Goal: Information Seeking & Learning: Understand process/instructions

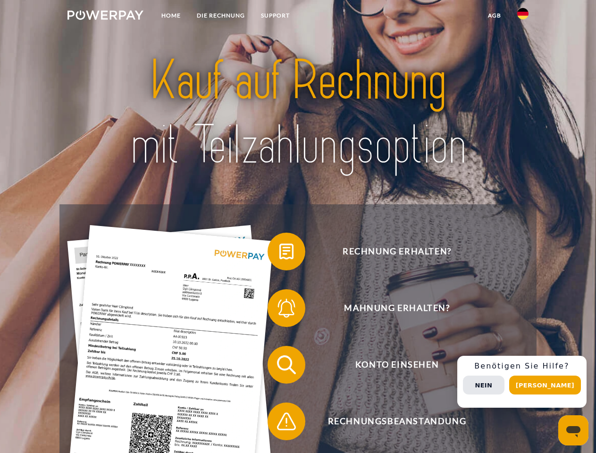
click at [105, 17] on img at bounding box center [105, 14] width 76 height 9
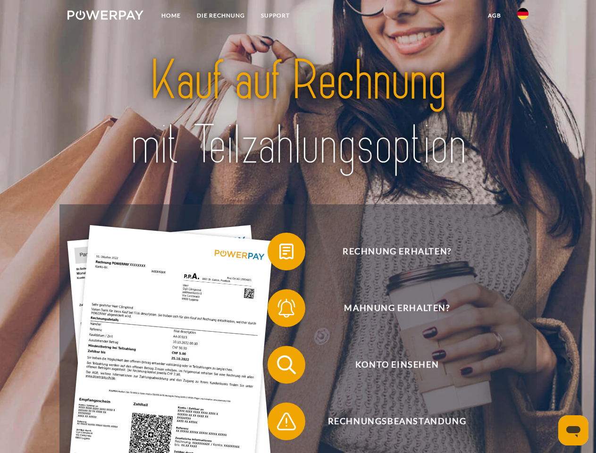
click at [523, 17] on img at bounding box center [522, 13] width 11 height 11
click at [494, 16] on link "agb" at bounding box center [494, 15] width 29 height 17
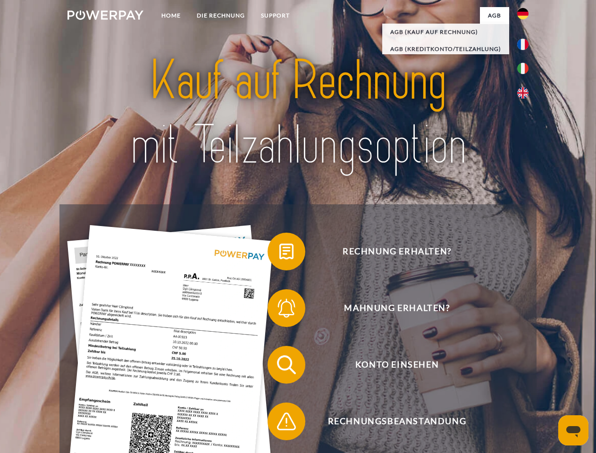
click at [279, 253] on span at bounding box center [272, 251] width 47 height 47
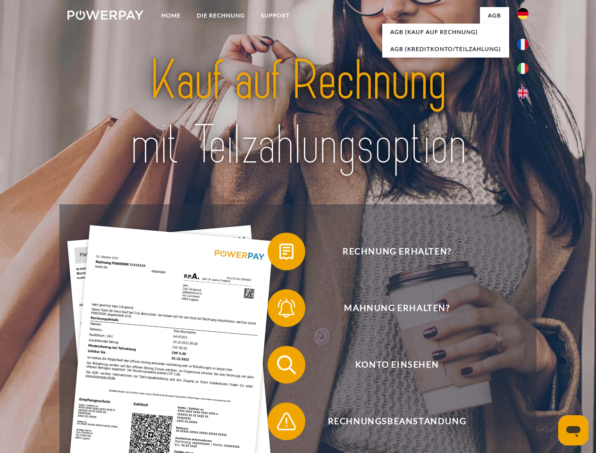
click at [279, 310] on span at bounding box center [272, 307] width 47 height 47
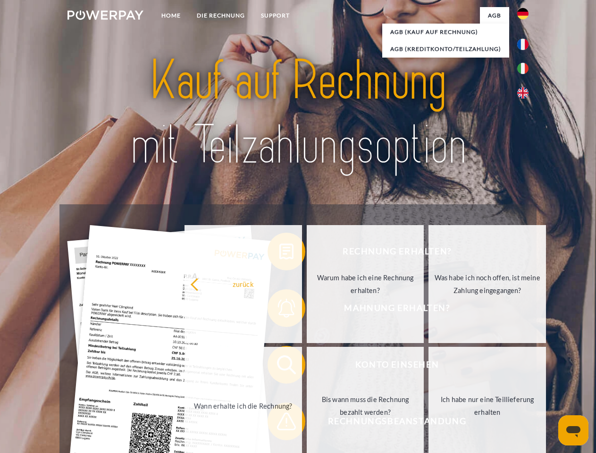
click at [307, 367] on link "Bis wann muss die Rechnung bezahlt werden?" at bounding box center [365, 406] width 117 height 118
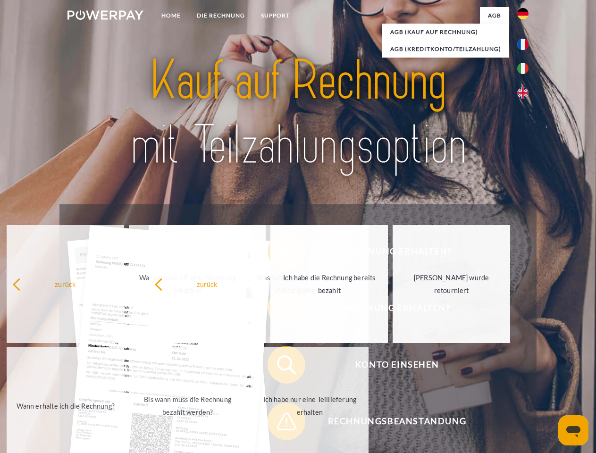
click at [279, 423] on span at bounding box center [272, 421] width 47 height 47
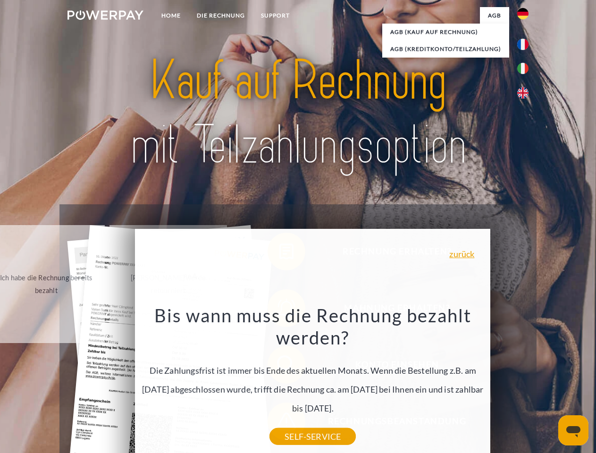
click at [525, 382] on div "Rechnung erhalten? Mahnung erhalten? Konto einsehen" at bounding box center [297, 392] width 476 height 377
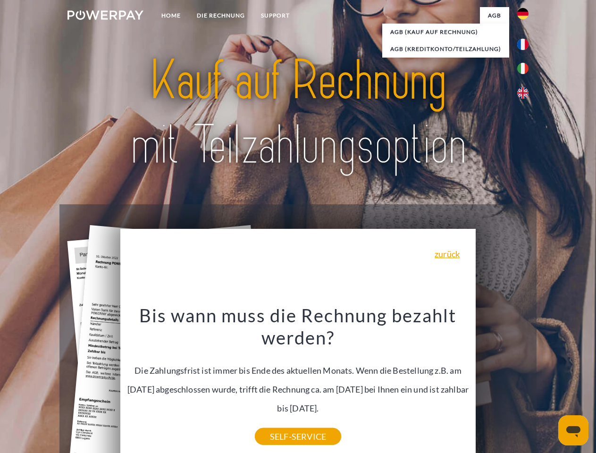
click at [502, 384] on span "Konto einsehen" at bounding box center [396, 365] width 231 height 38
click at [548, 385] on header "Home DIE RECHNUNG SUPPORT" at bounding box center [298, 325] width 596 height 651
